Goal: Find specific fact: Find specific page/section

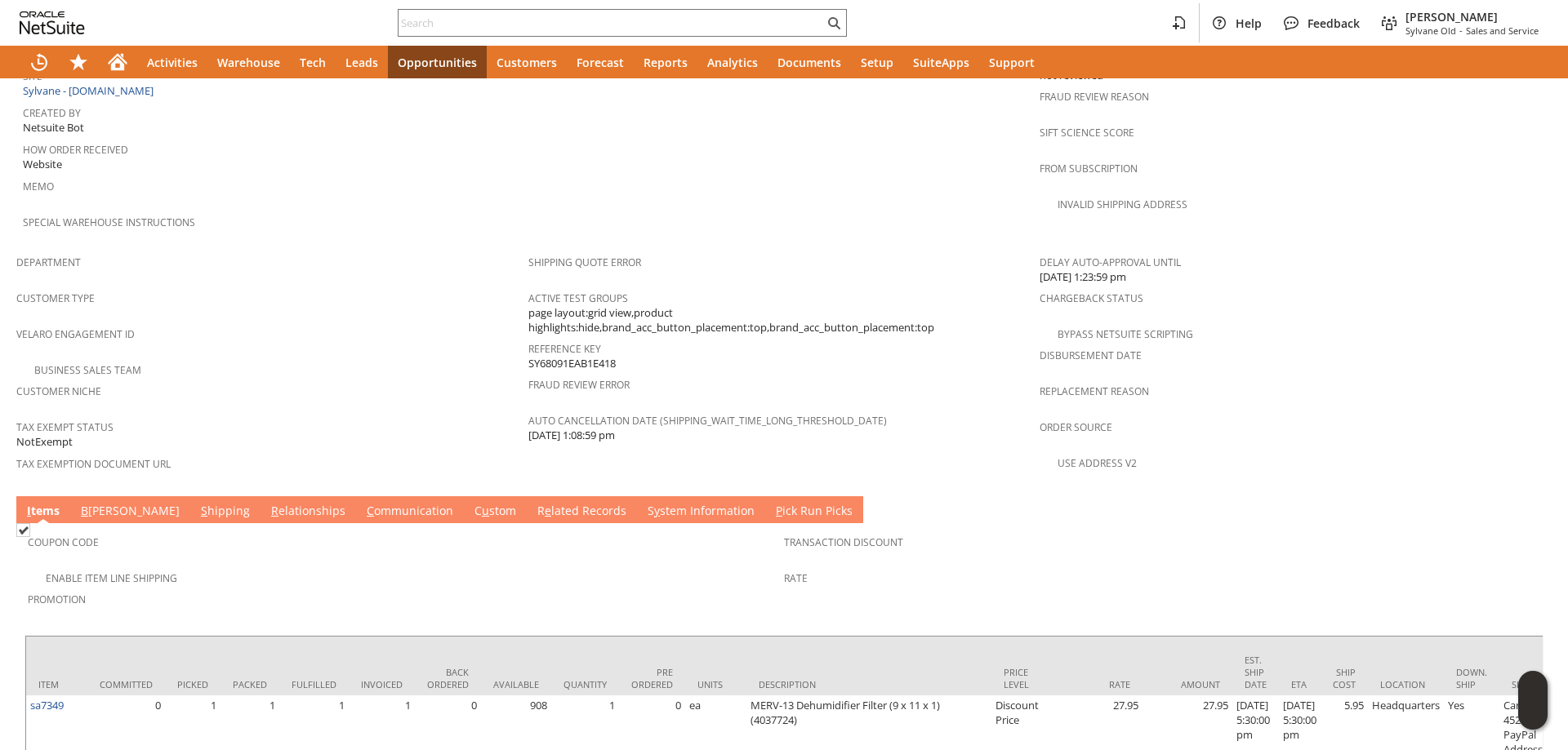
scroll to position [941, 0]
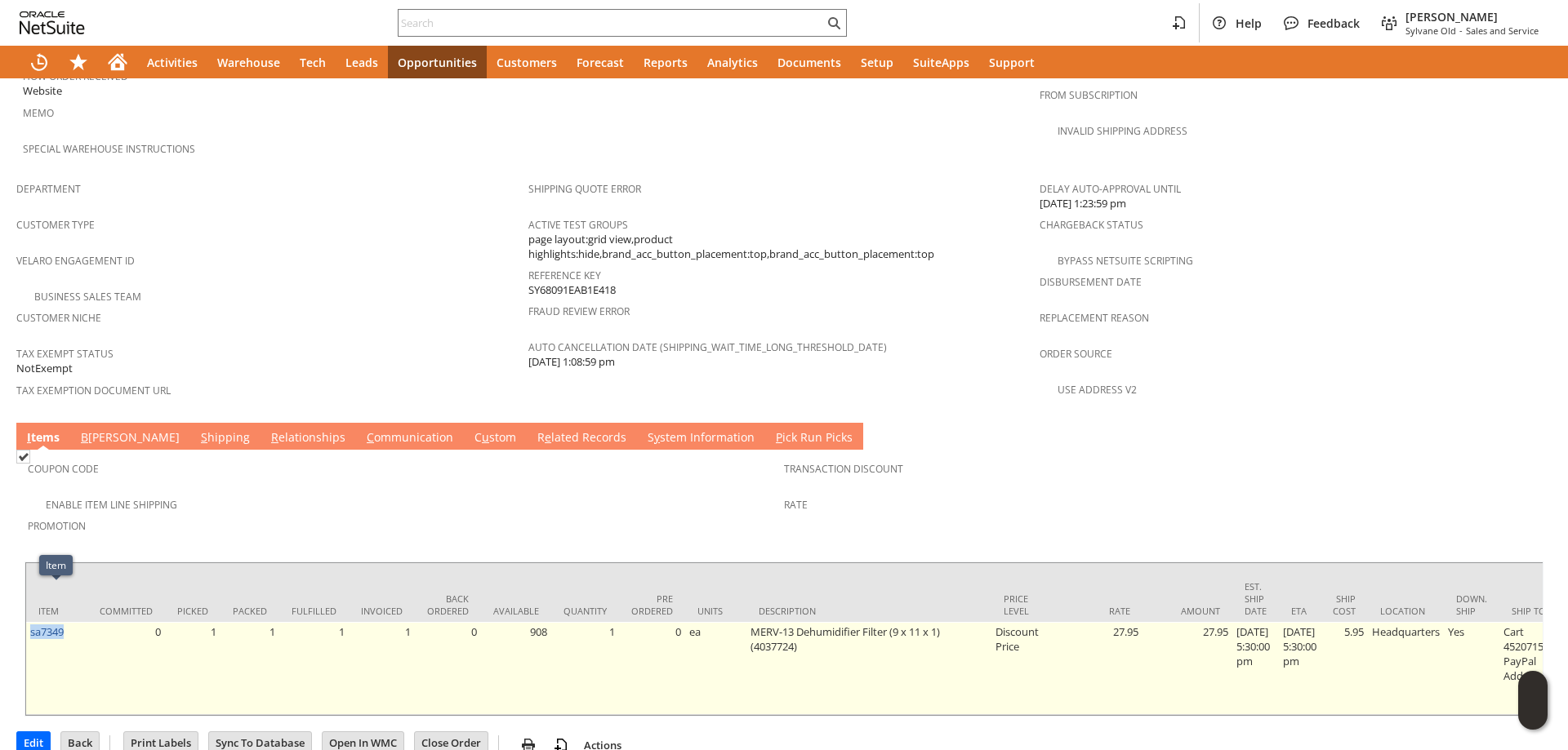
drag, startPoint x: 71, startPoint y: 594, endPoint x: 32, endPoint y: 601, distance: 39.6
click at [32, 622] on td "sa7349" at bounding box center [56, 669] width 61 height 93
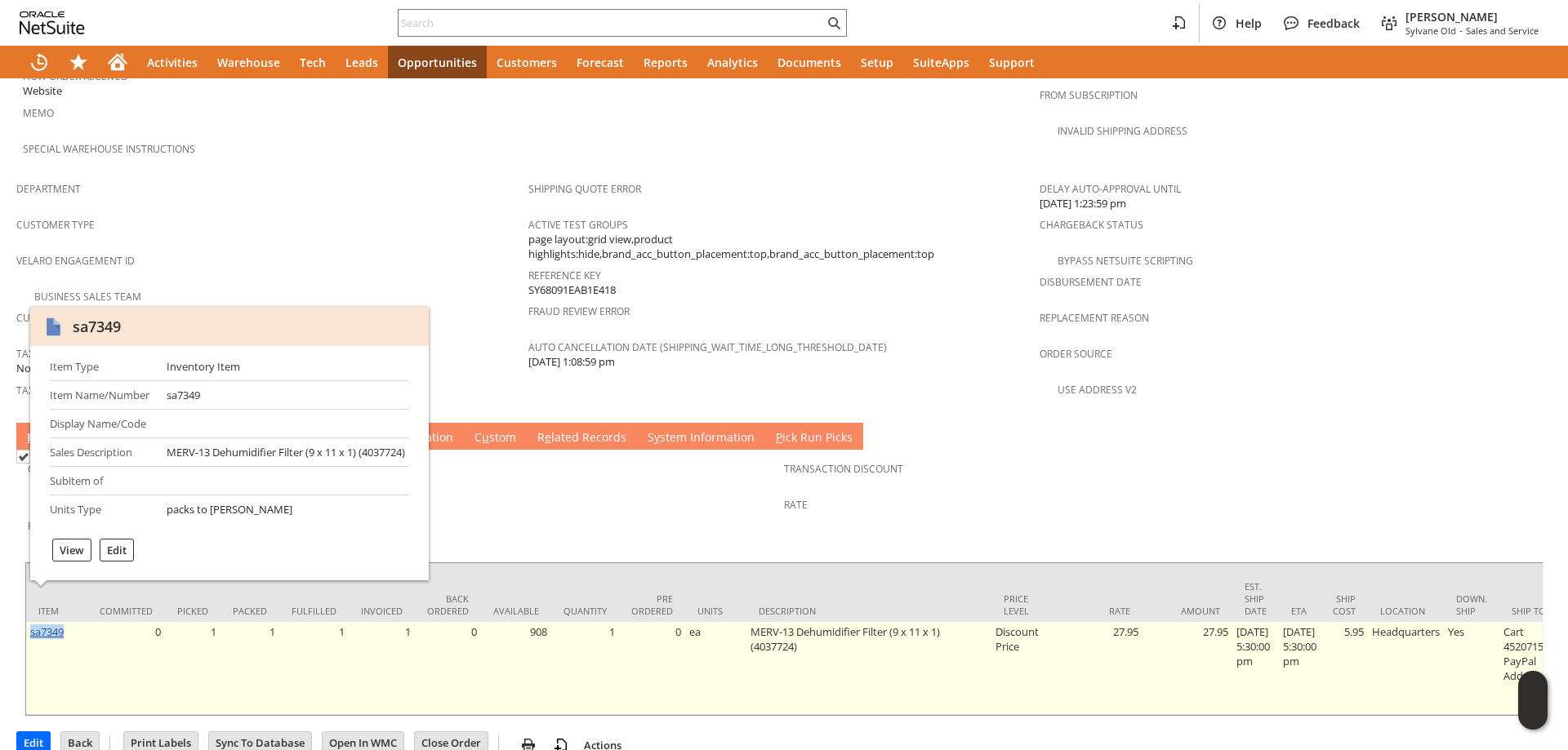
copy link "sa7349"
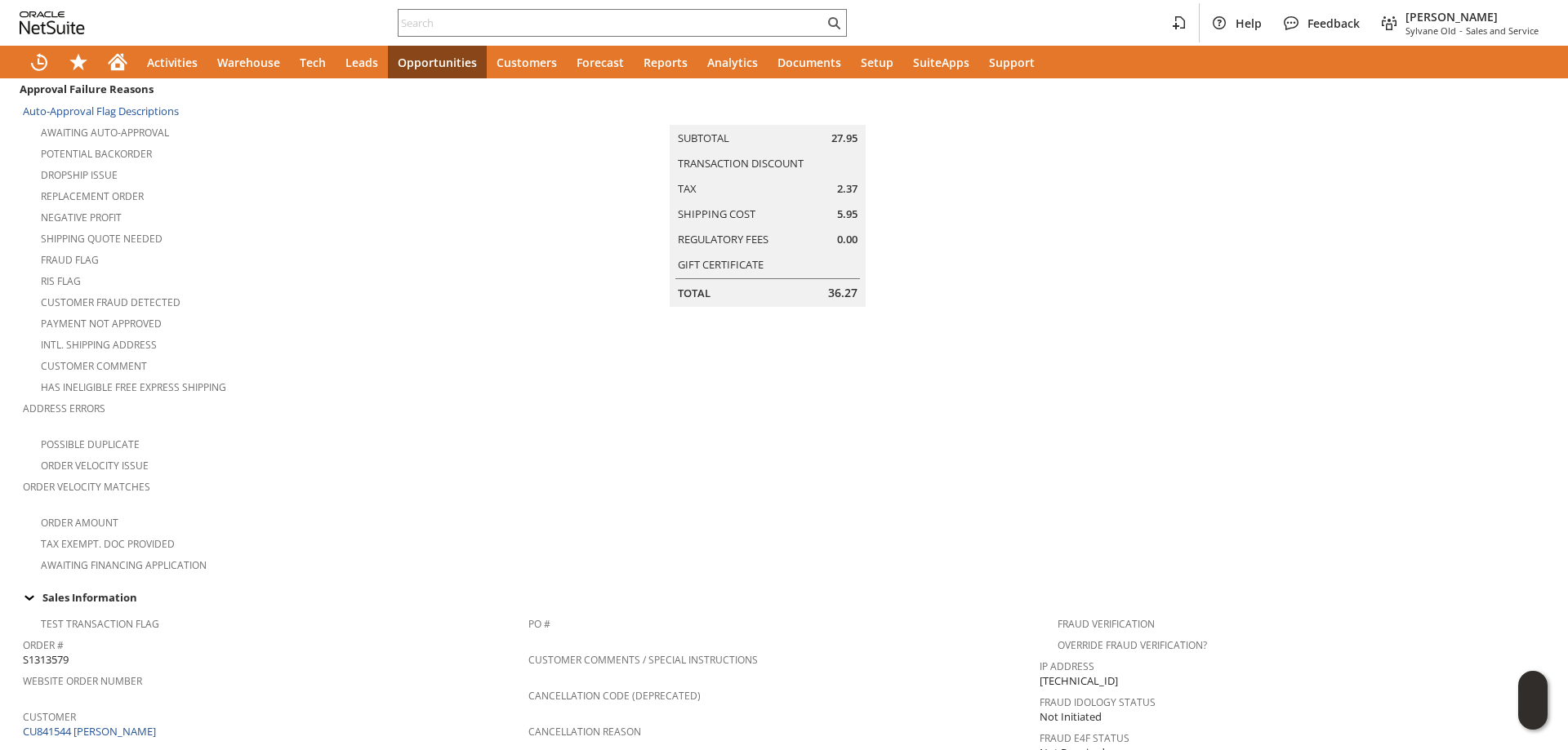
scroll to position [0, 0]
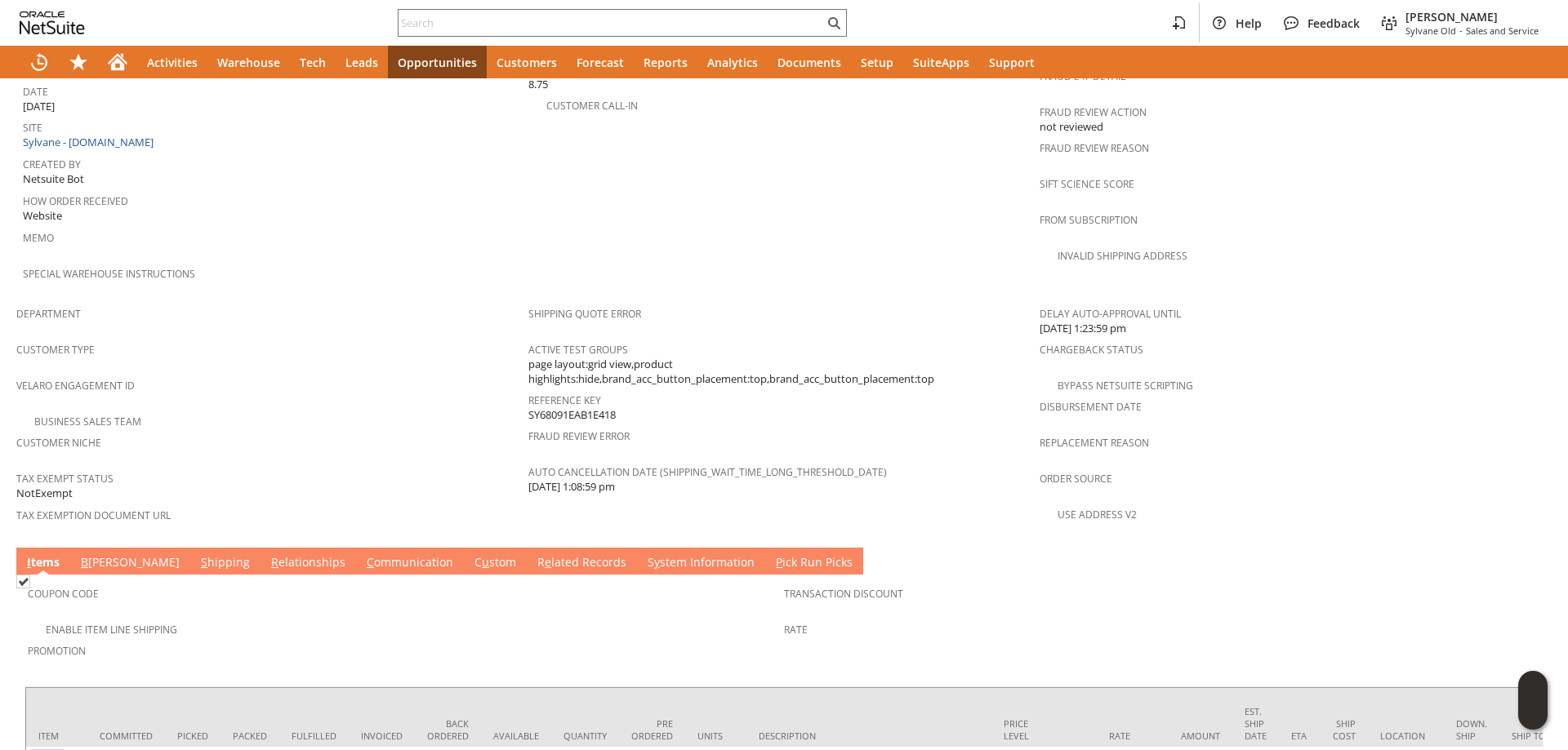
click at [362, 555] on link "C ommunication" at bounding box center [410, 563] width 95 height 18
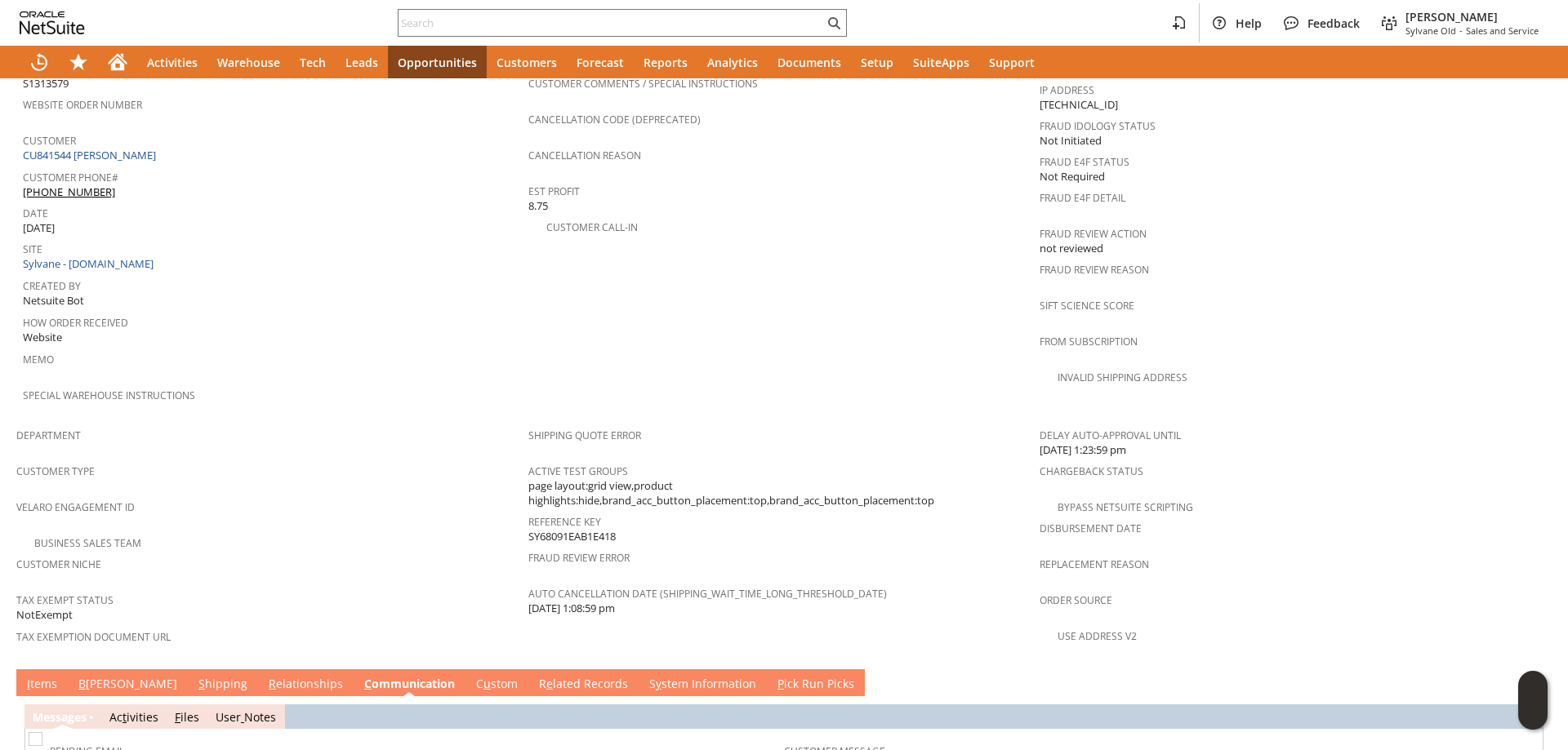
scroll to position [671, 0]
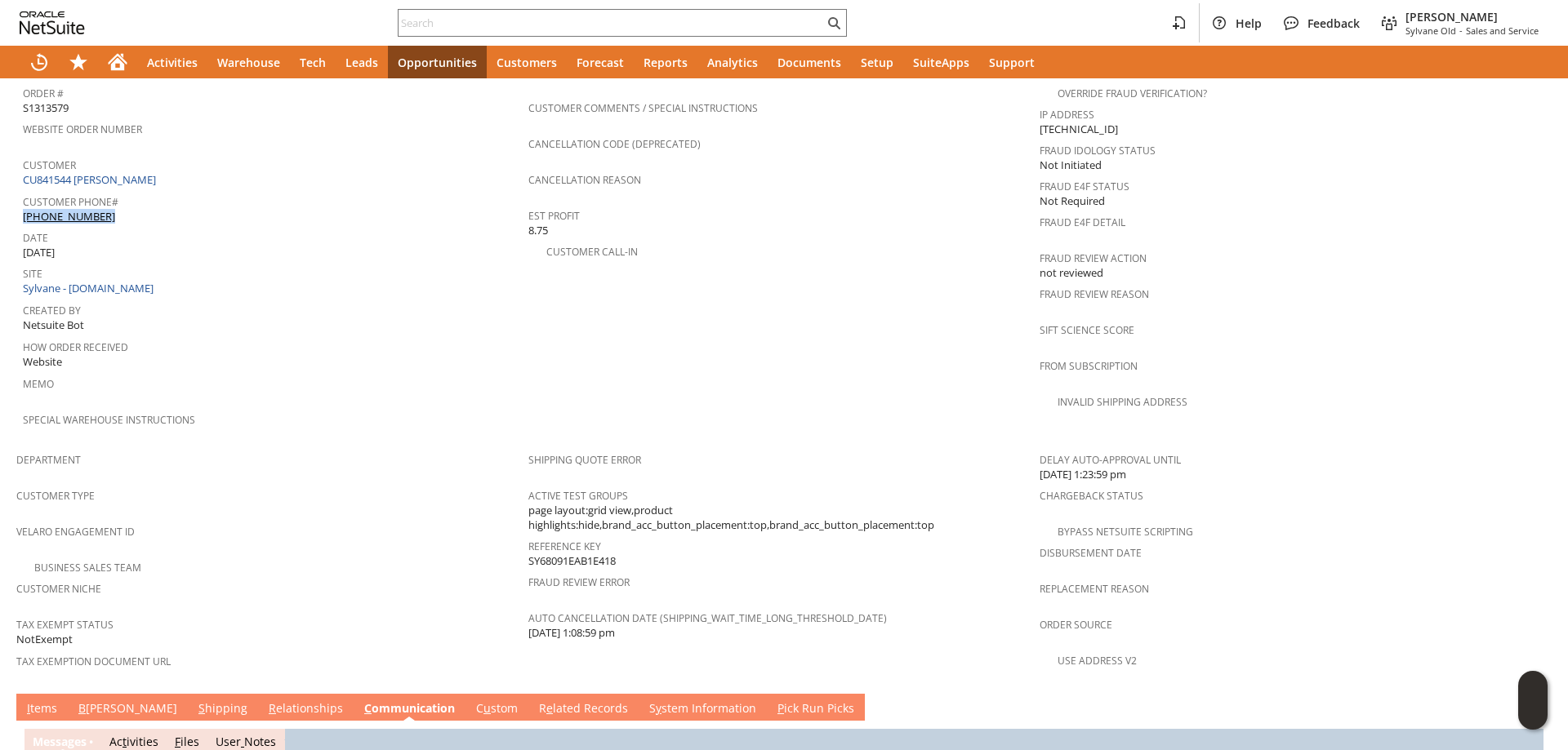
drag, startPoint x: 130, startPoint y: 182, endPoint x: 64, endPoint y: 207, distance: 70.6
click at [128, 198] on div "Customer Phone# [PHONE_NUMBER]" at bounding box center [271, 207] width 497 height 35
drag, startPoint x: 54, startPoint y: 207, endPoint x: 134, endPoint y: 180, distance: 84.4
click at [134, 190] on span "Customer Phone#" at bounding box center [271, 200] width 497 height 19
drag, startPoint x: 131, startPoint y: 180, endPoint x: 122, endPoint y: 194, distance: 16.6
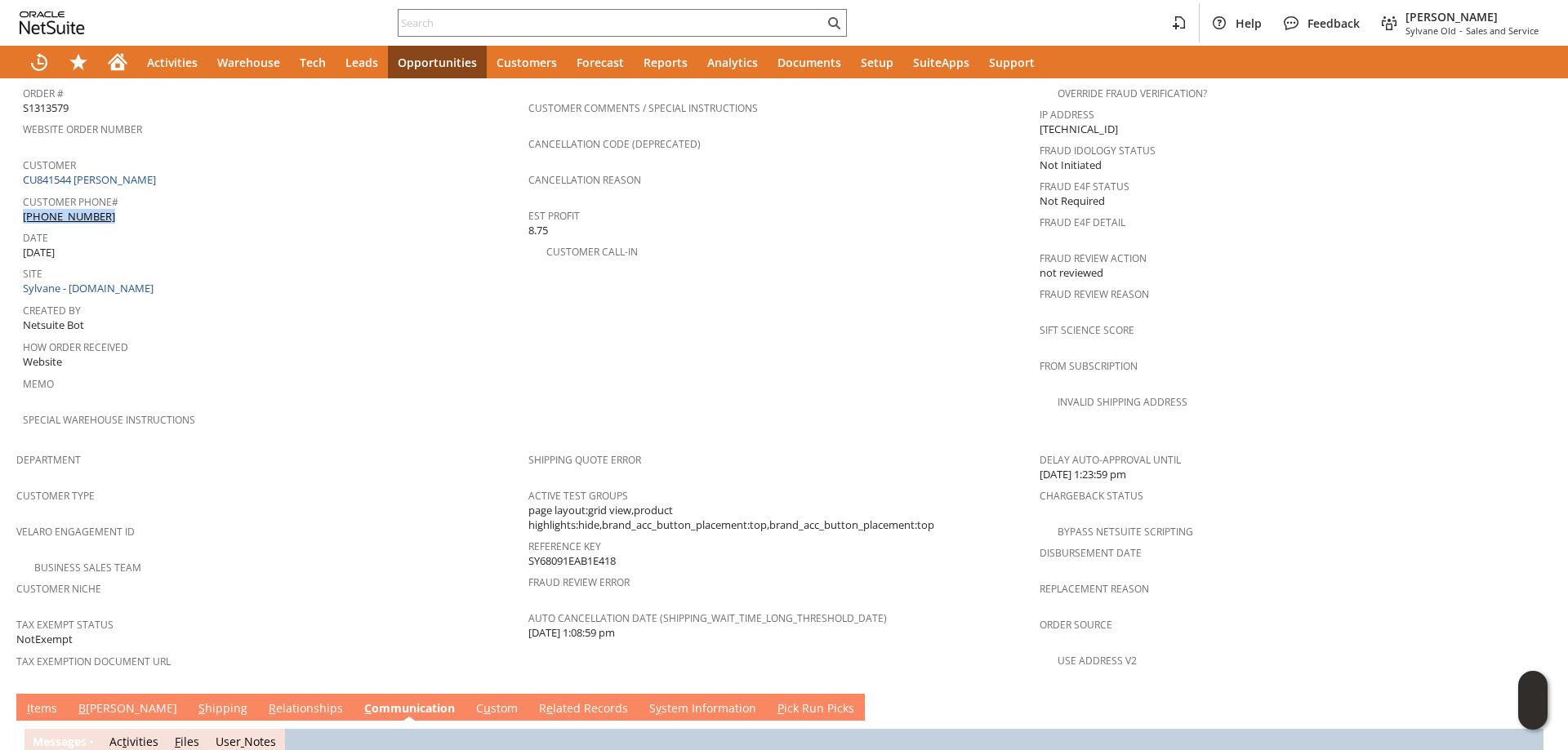
click at [129, 193] on div "Customer Phone# [PHONE_NUMBER]" at bounding box center [271, 207] width 497 height 35
copy div "[PHONE_NUMBER]"
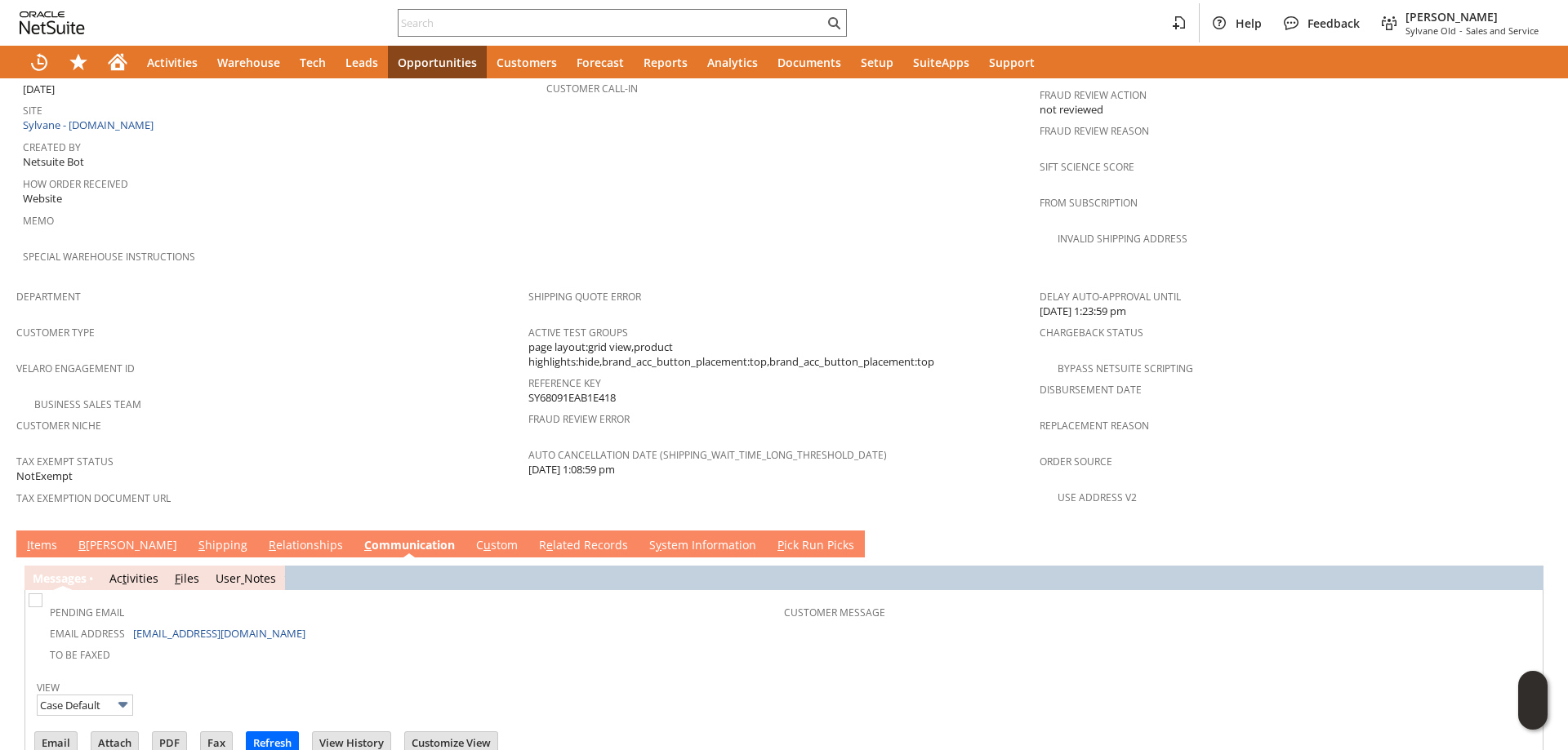
click at [79, 537] on span "B" at bounding box center [82, 545] width 8 height 16
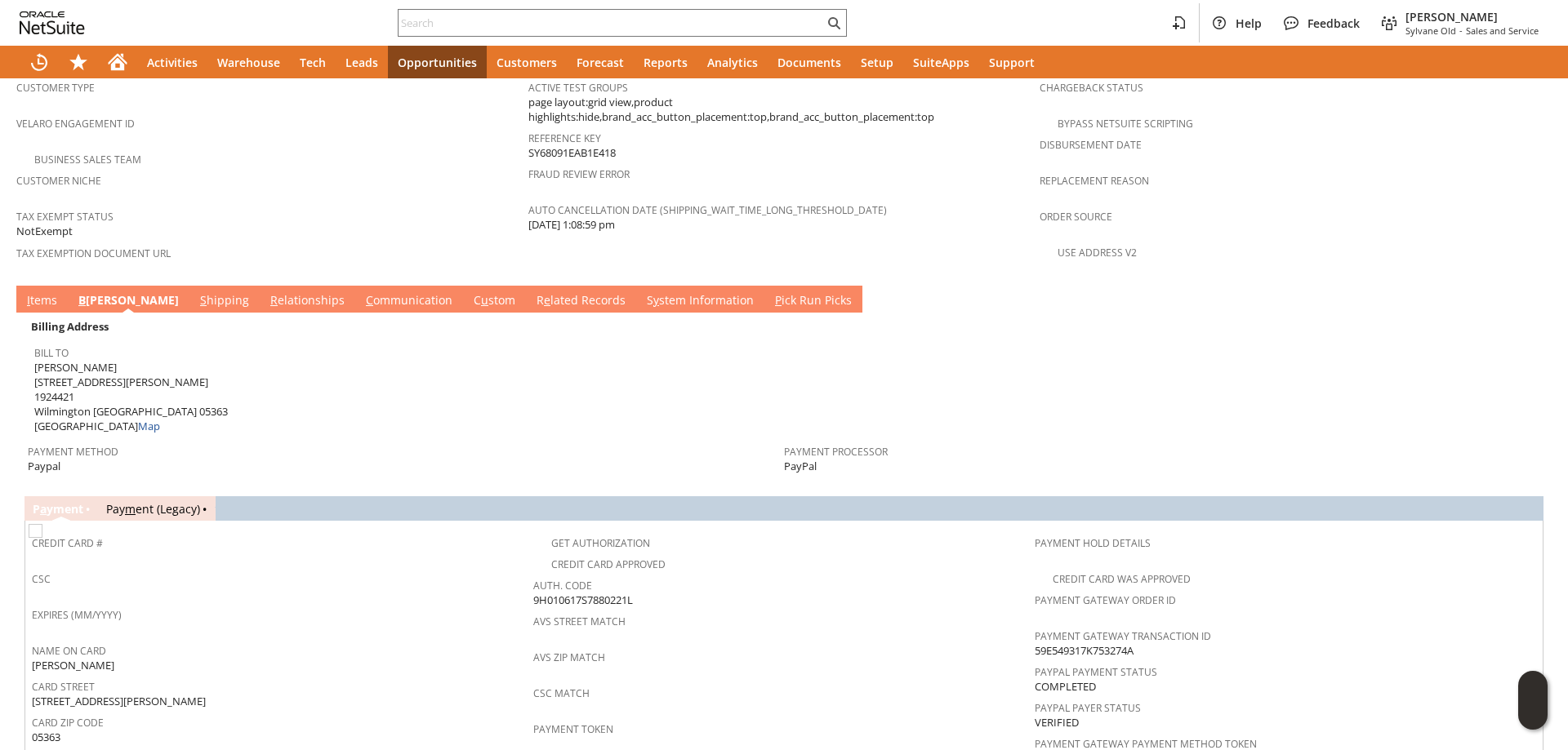
click at [196, 292] on link "S hipping" at bounding box center [225, 301] width 57 height 18
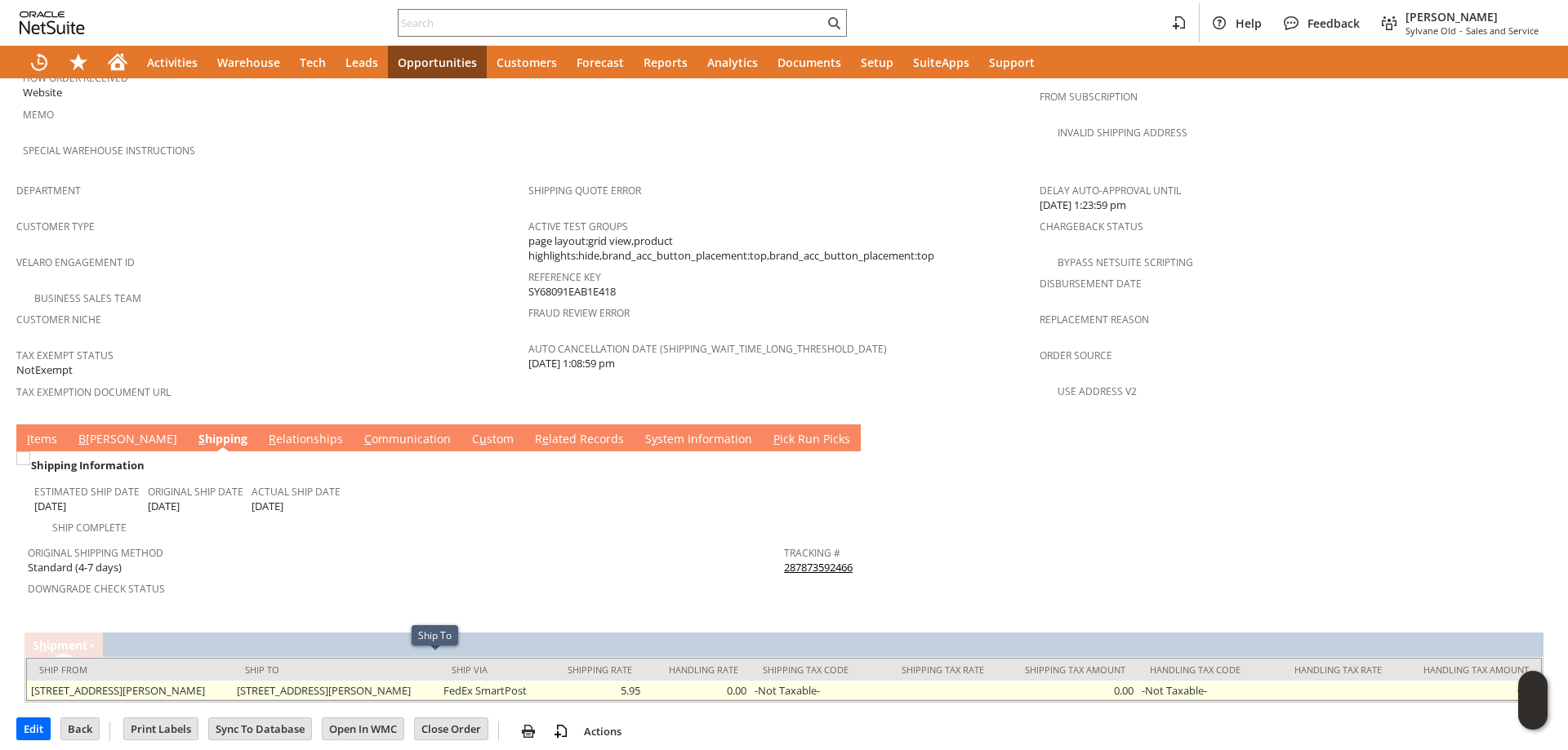
click at [313, 681] on td "[STREET_ADDRESS][PERSON_NAME]" at bounding box center [335, 690] width 206 height 20
drag, startPoint x: 313, startPoint y: 662, endPoint x: 369, endPoint y: 664, distance: 56.0
click at [369, 681] on td "[STREET_ADDRESS][PERSON_NAME]" at bounding box center [335, 690] width 206 height 20
copy td "[STREET_ADDRESS][PERSON_NAME]"
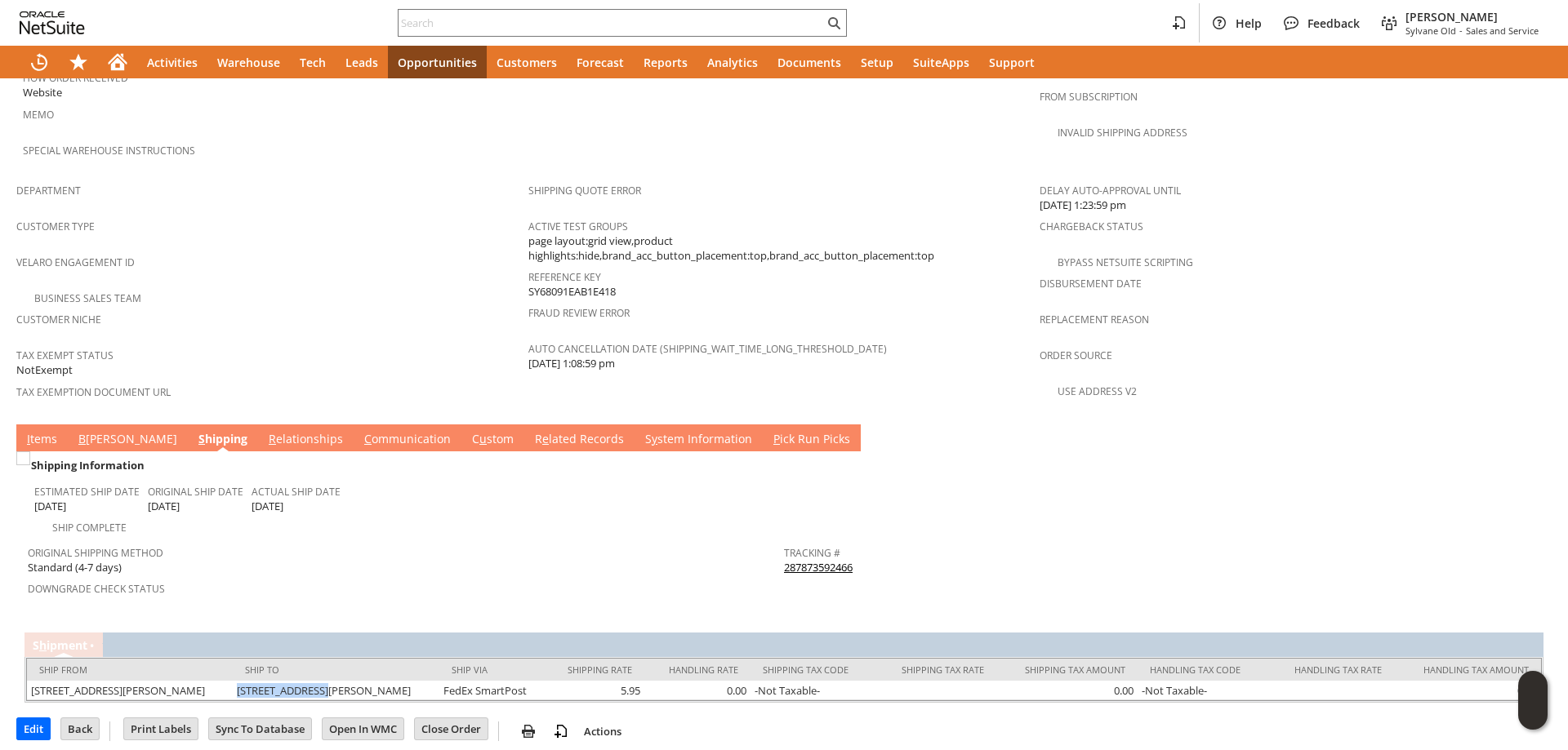
click at [360, 431] on link "C ommunication" at bounding box center [408, 440] width 95 height 18
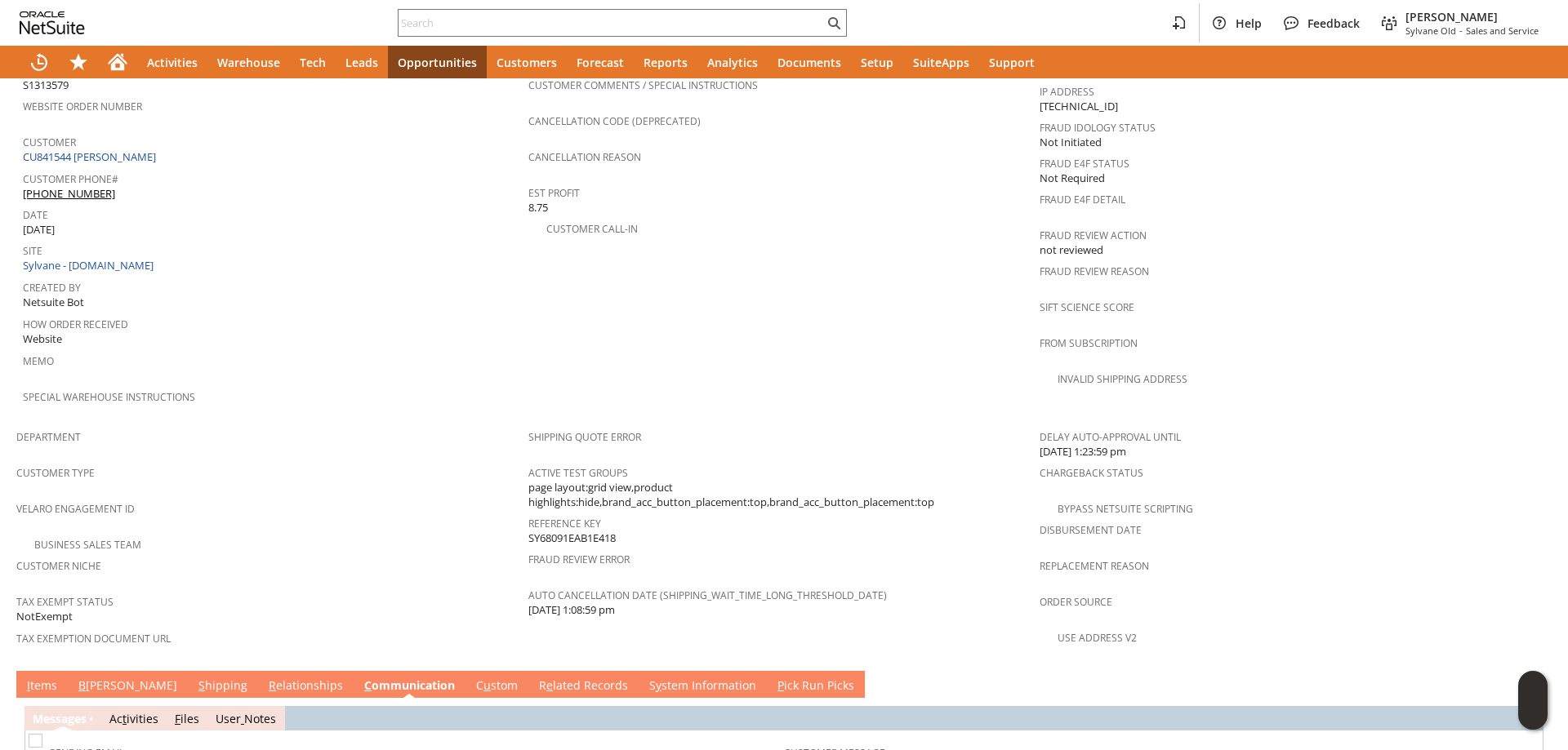
scroll to position [653, 0]
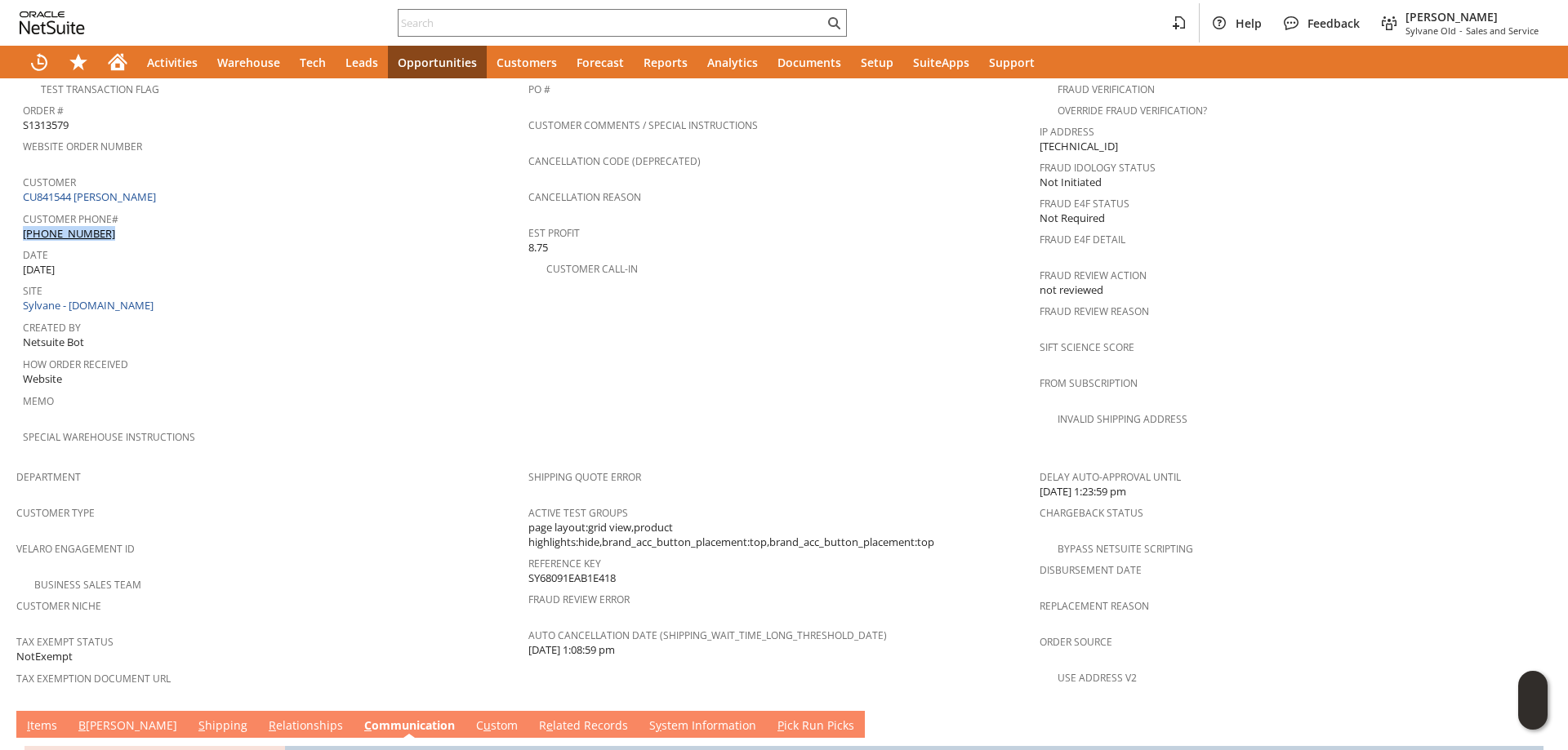
drag, startPoint x: 126, startPoint y: 212, endPoint x: 107, endPoint y: 217, distance: 19.6
click at [125, 215] on div "Customer Phone# [PHONE_NUMBER]" at bounding box center [271, 225] width 497 height 35
copy div "[PHONE_NUMBER]"
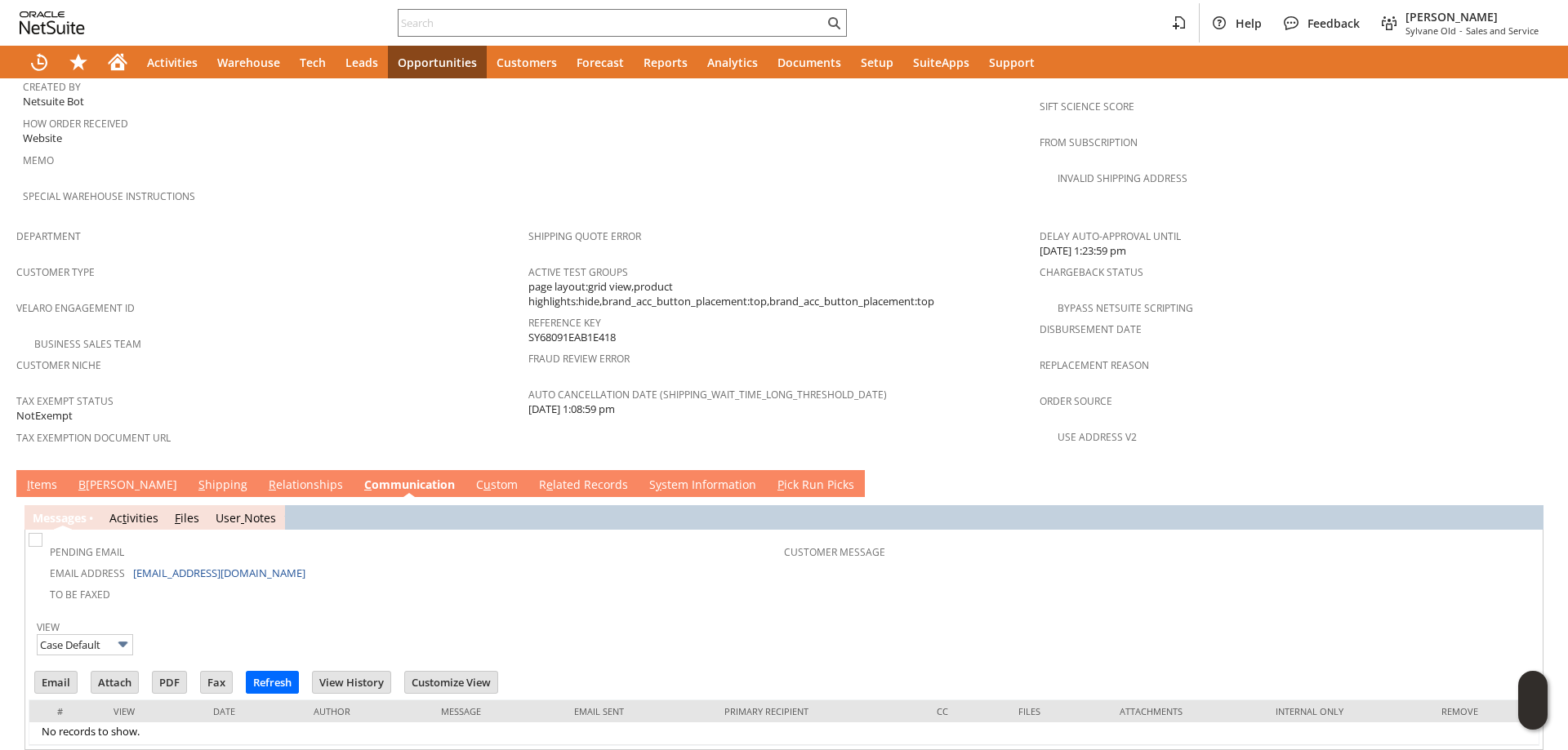
scroll to position [915, 0]
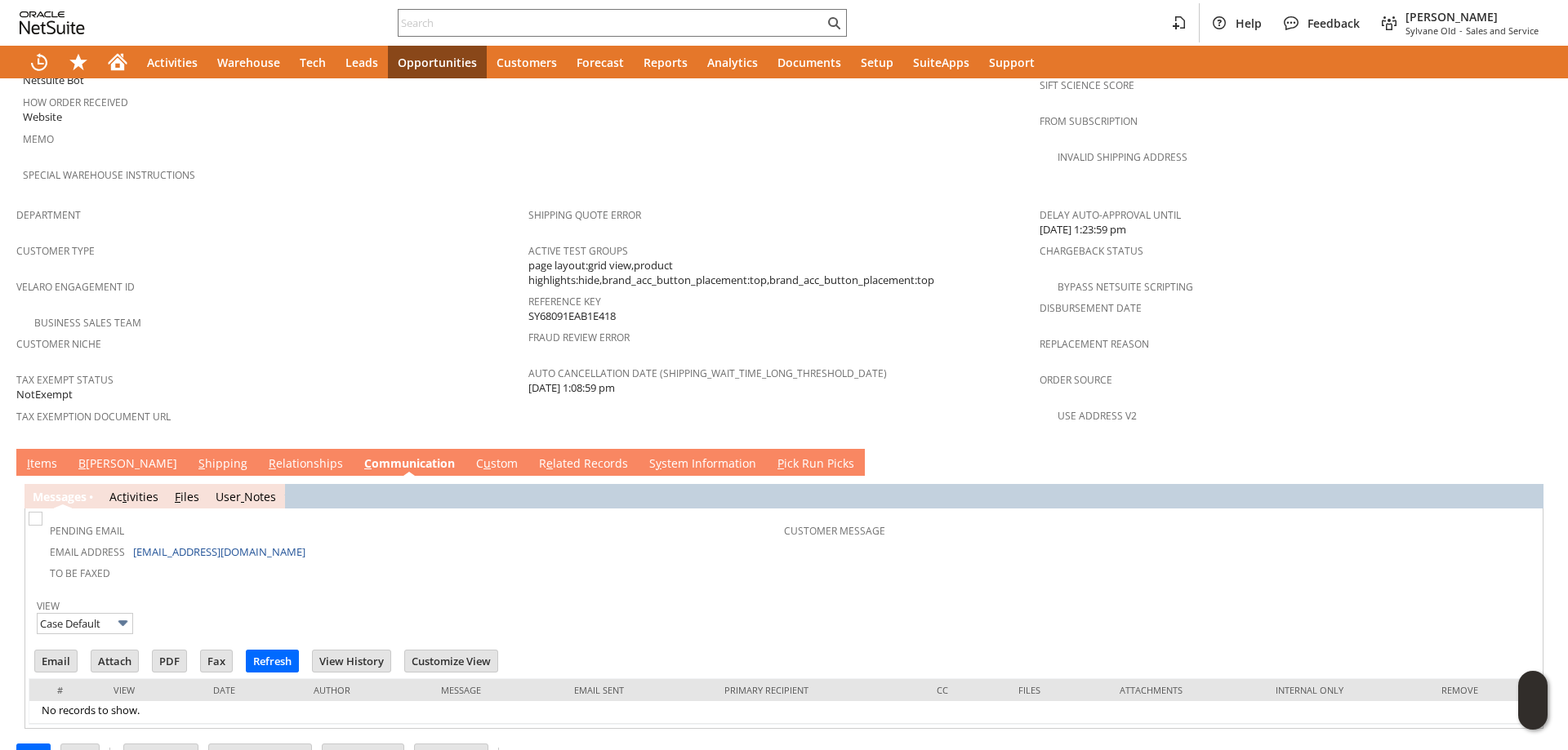
click at [194, 455] on link "S hipping" at bounding box center [223, 464] width 57 height 18
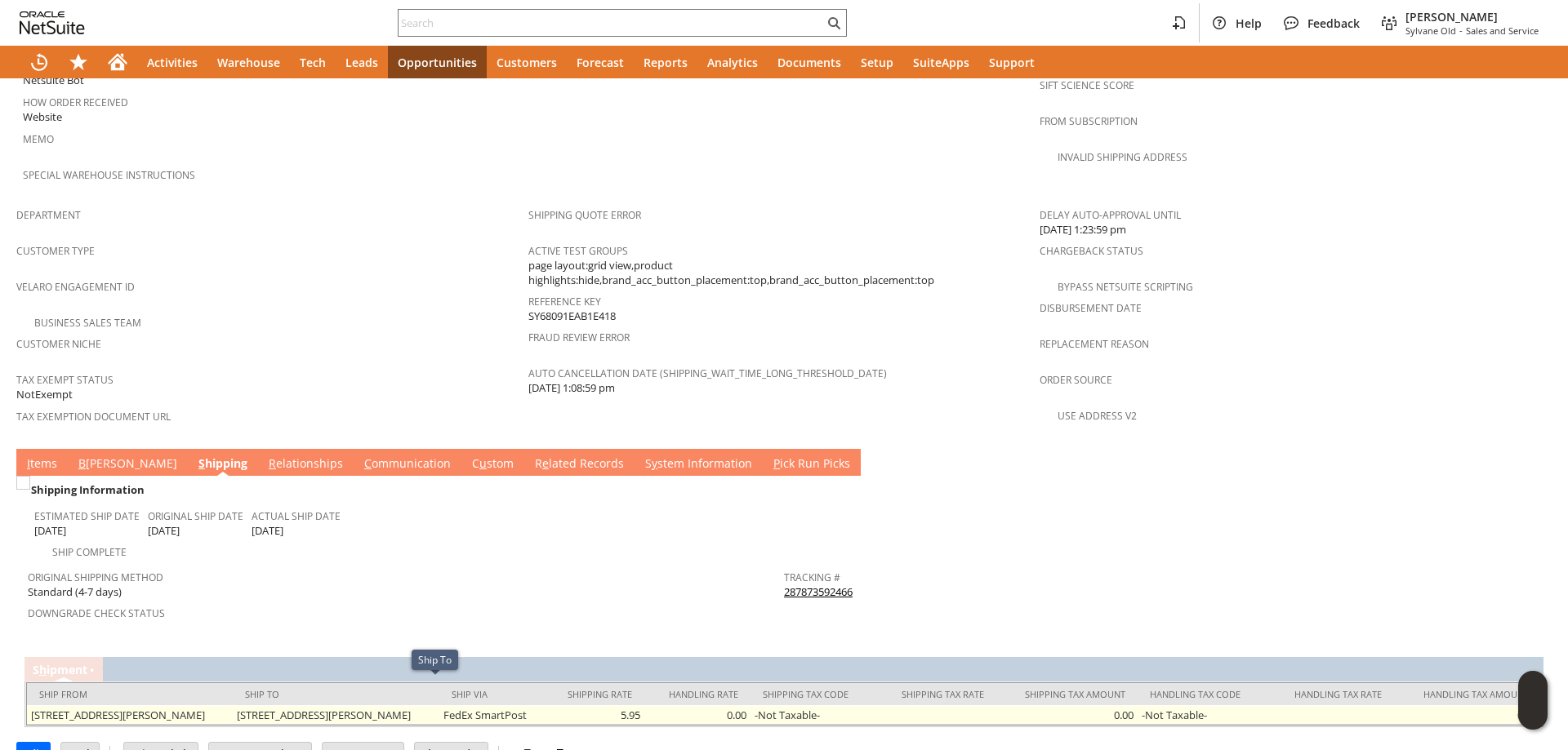
click at [313, 705] on td "[STREET_ADDRESS][PERSON_NAME]" at bounding box center [335, 715] width 206 height 20
drag, startPoint x: 313, startPoint y: 687, endPoint x: 373, endPoint y: 688, distance: 60.0
click at [373, 705] on td "[STREET_ADDRESS][PERSON_NAME]" at bounding box center [335, 715] width 206 height 20
copy td "[STREET_ADDRESS][PERSON_NAME]"
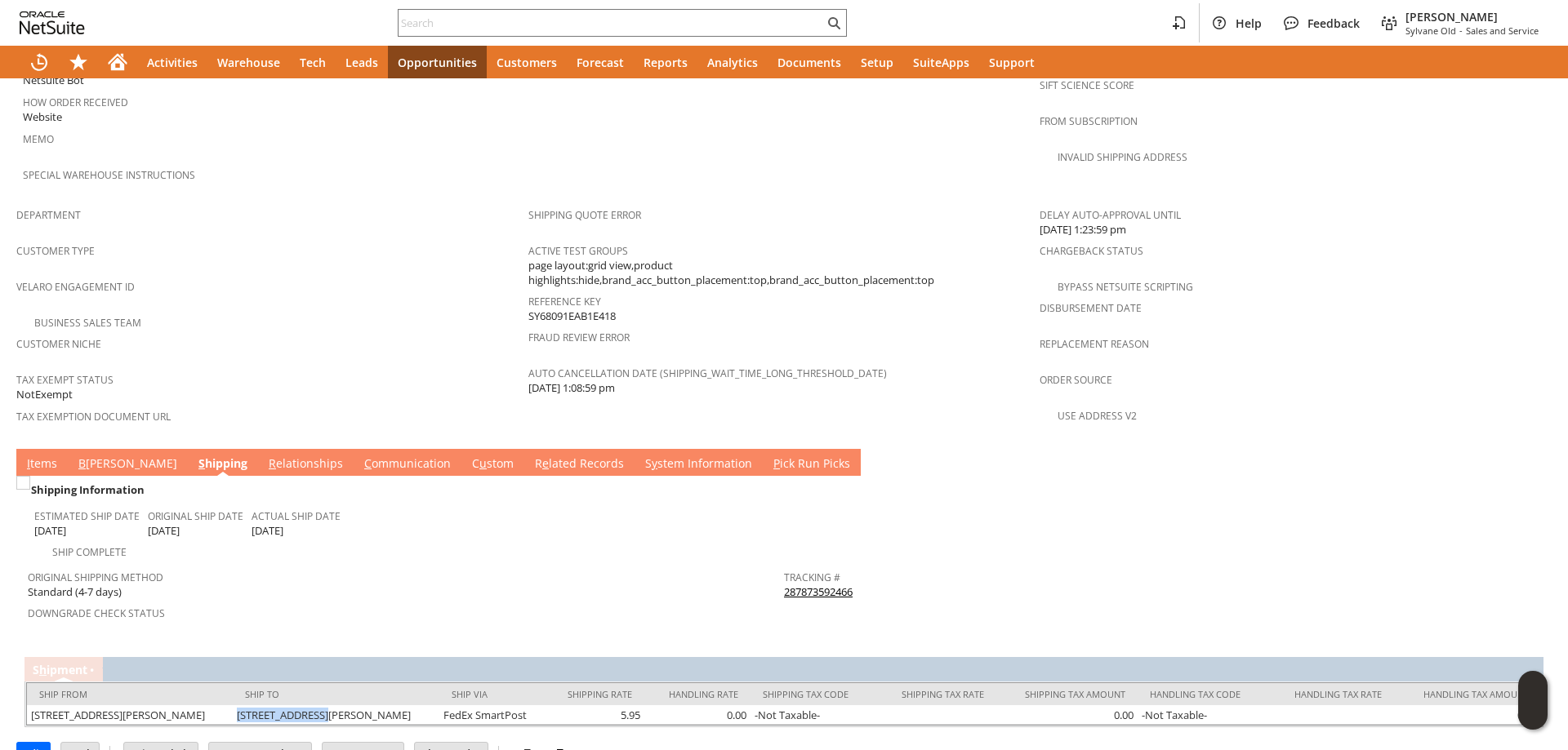
click at [40, 455] on link "I tems" at bounding box center [41, 464] width 38 height 18
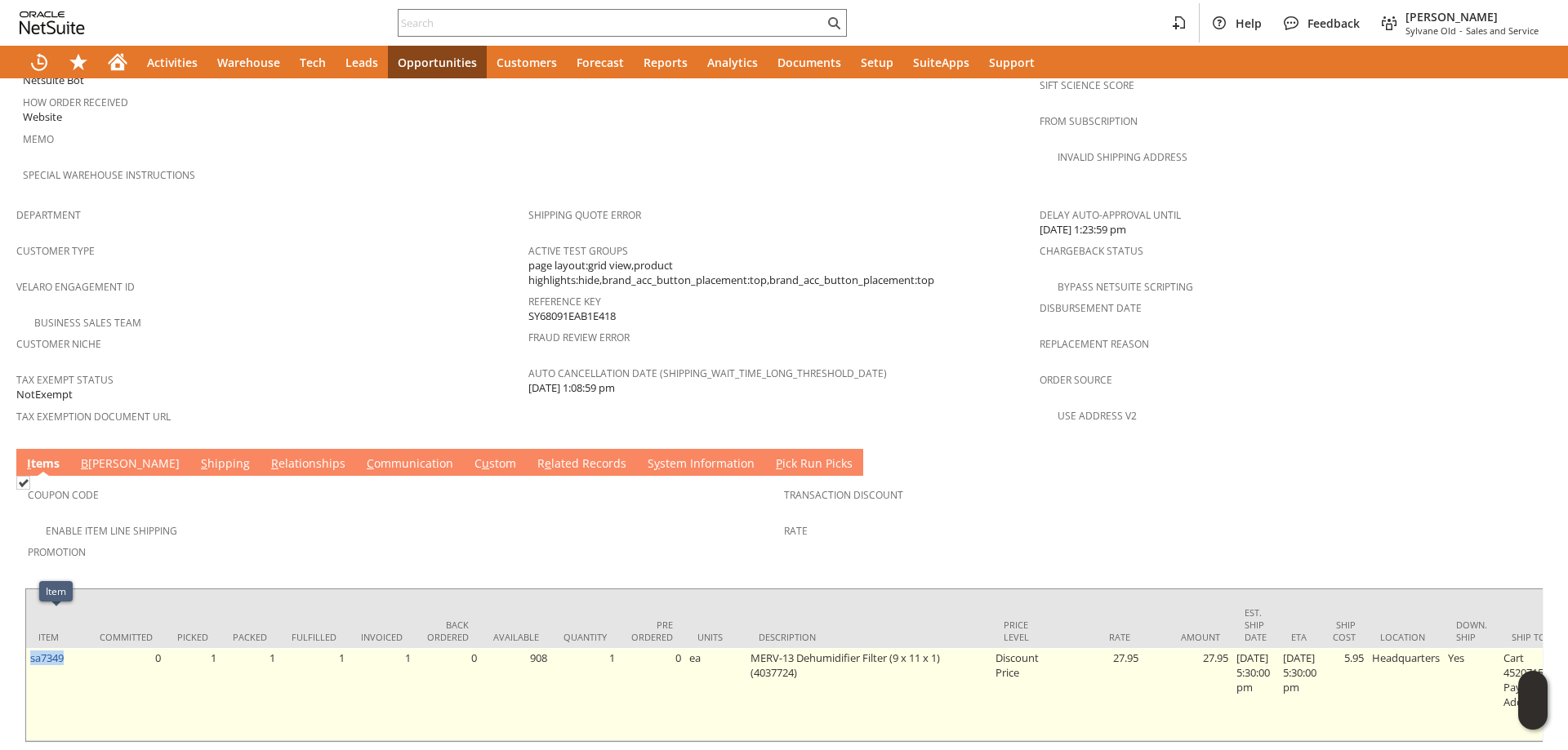
drag, startPoint x: 74, startPoint y: 616, endPoint x: 33, endPoint y: 628, distance: 42.7
click at [33, 648] on td "sa7349" at bounding box center [56, 695] width 61 height 93
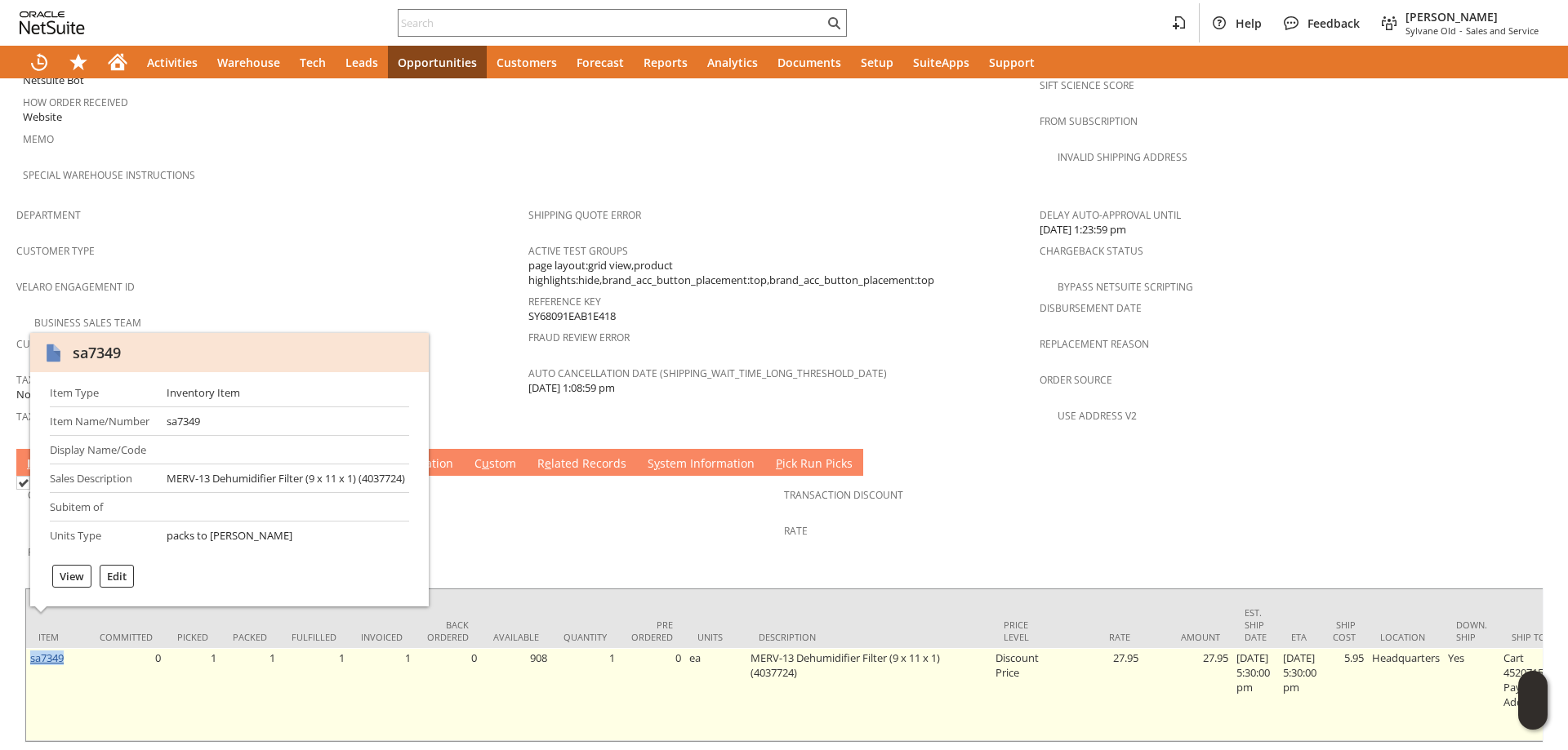
copy link "sa7349"
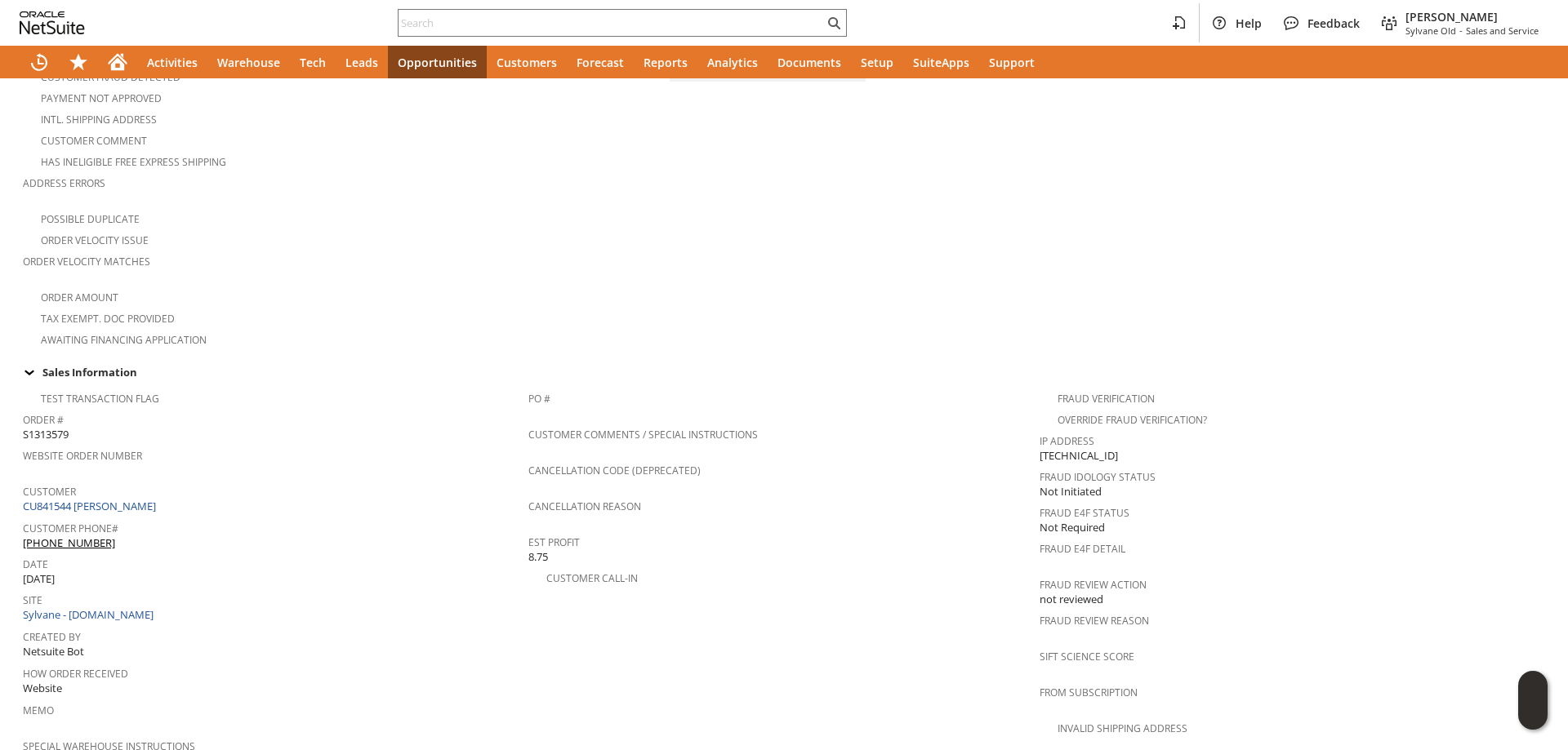
scroll to position [0, 0]
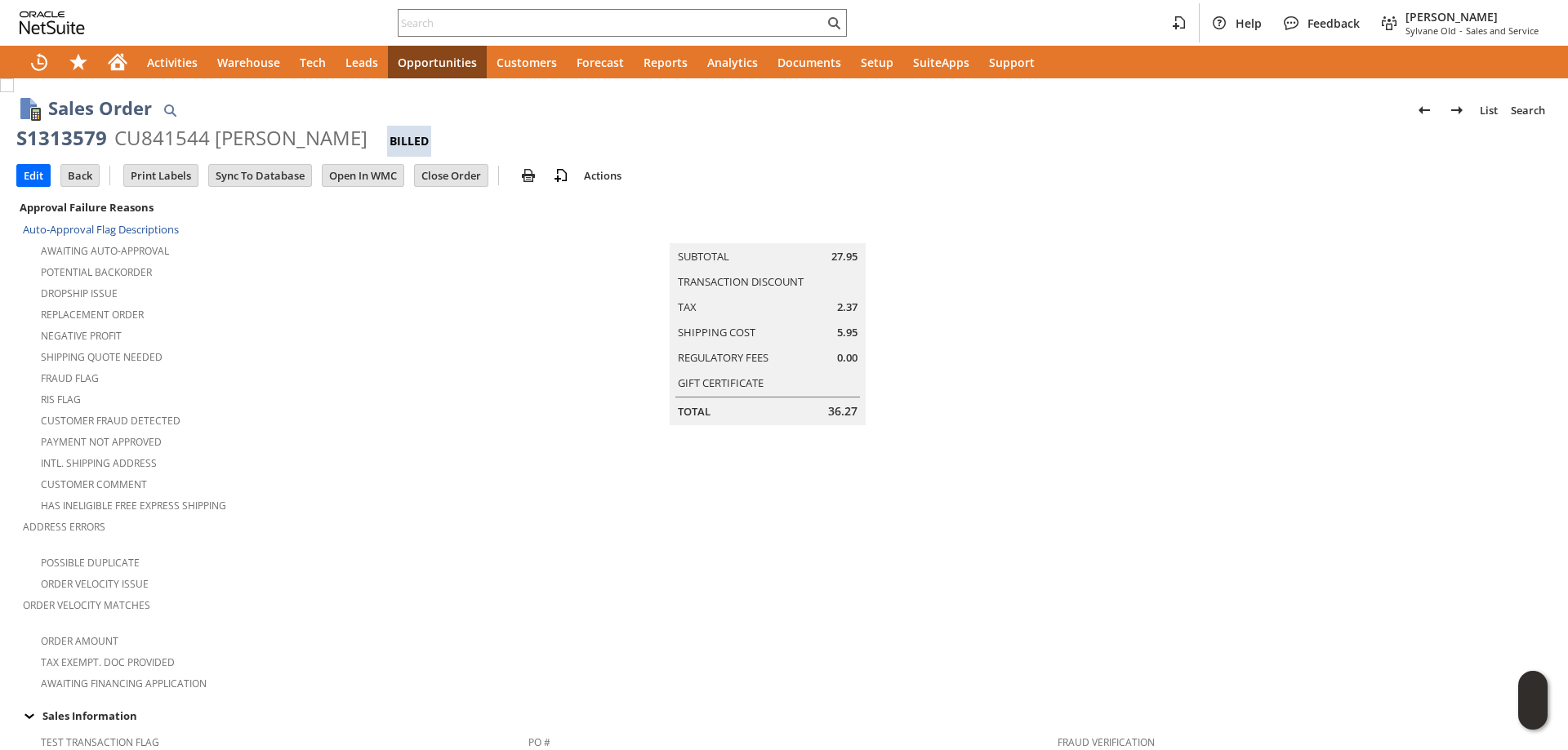
drag, startPoint x: 440, startPoint y: 527, endPoint x: 447, endPoint y: 507, distance: 21.2
click at [442, 525] on div "Address Errors" at bounding box center [271, 532] width 497 height 35
